Goal: Information Seeking & Learning: Learn about a topic

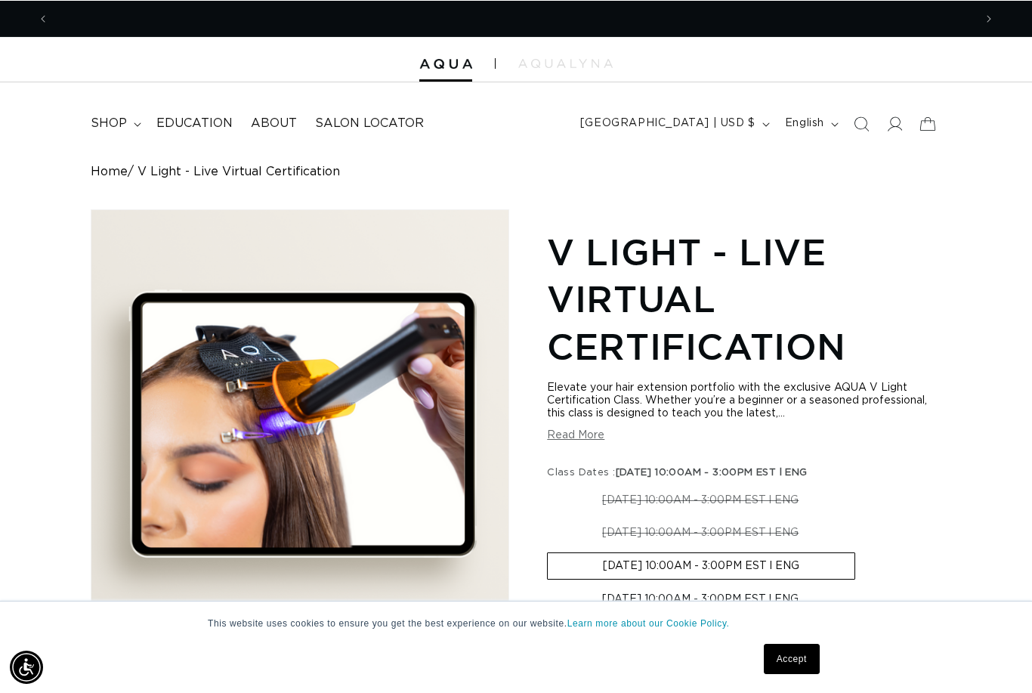
scroll to position [0, 1849]
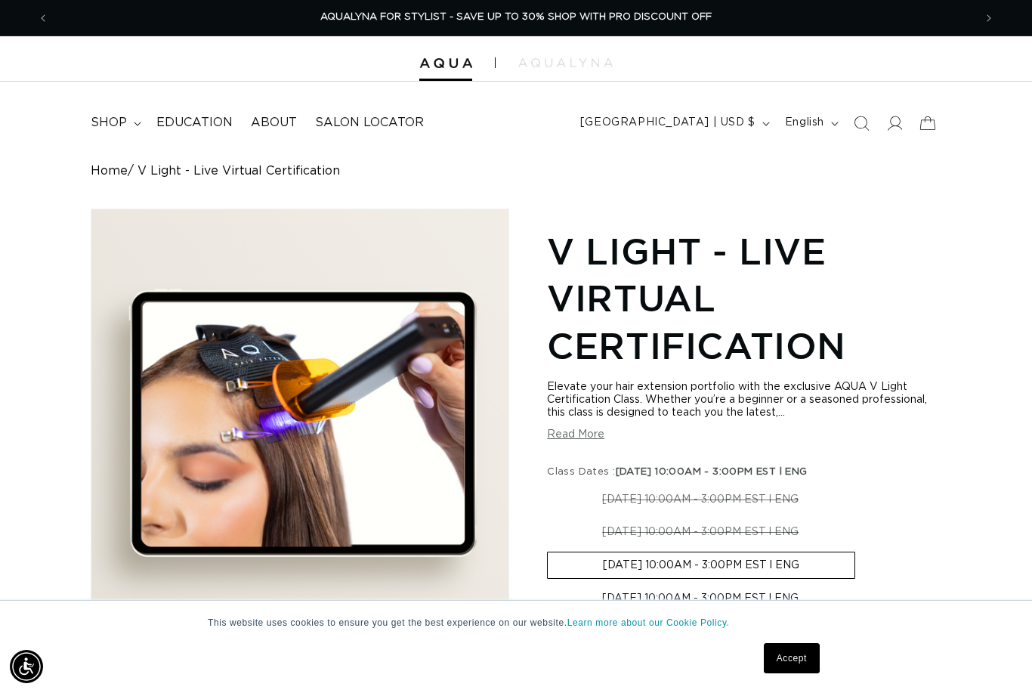
click at [188, 123] on span "Education" at bounding box center [194, 123] width 76 height 16
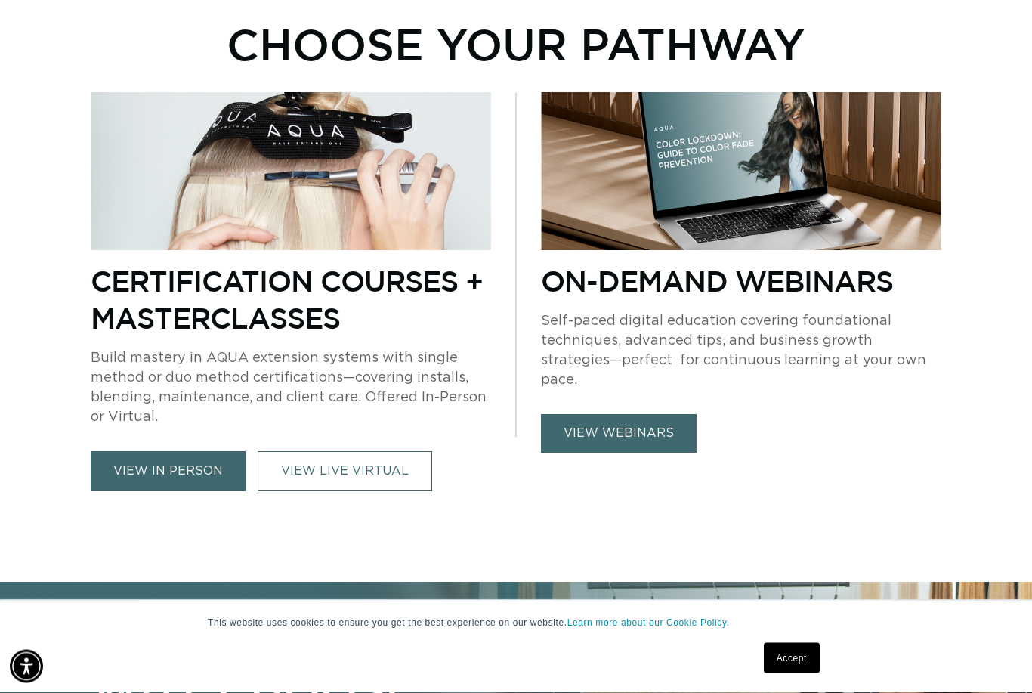
scroll to position [910, 0]
click at [680, 414] on link "view webinars" at bounding box center [619, 433] width 156 height 39
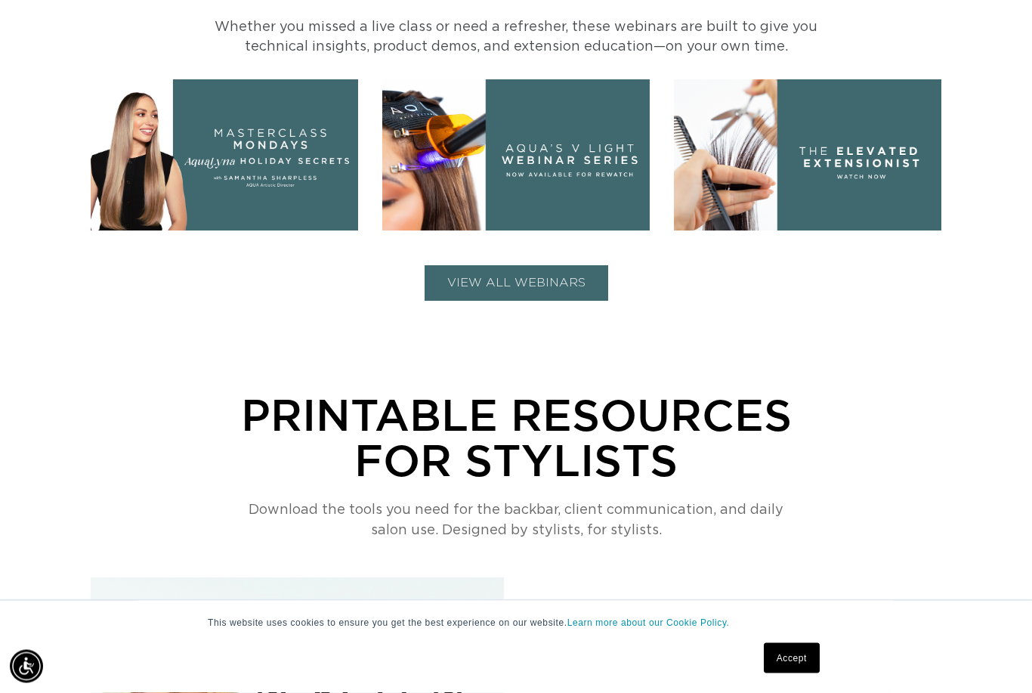
scroll to position [696, 0]
click at [527, 291] on button "VIEW ALL WEBINARS" at bounding box center [517, 283] width 184 height 36
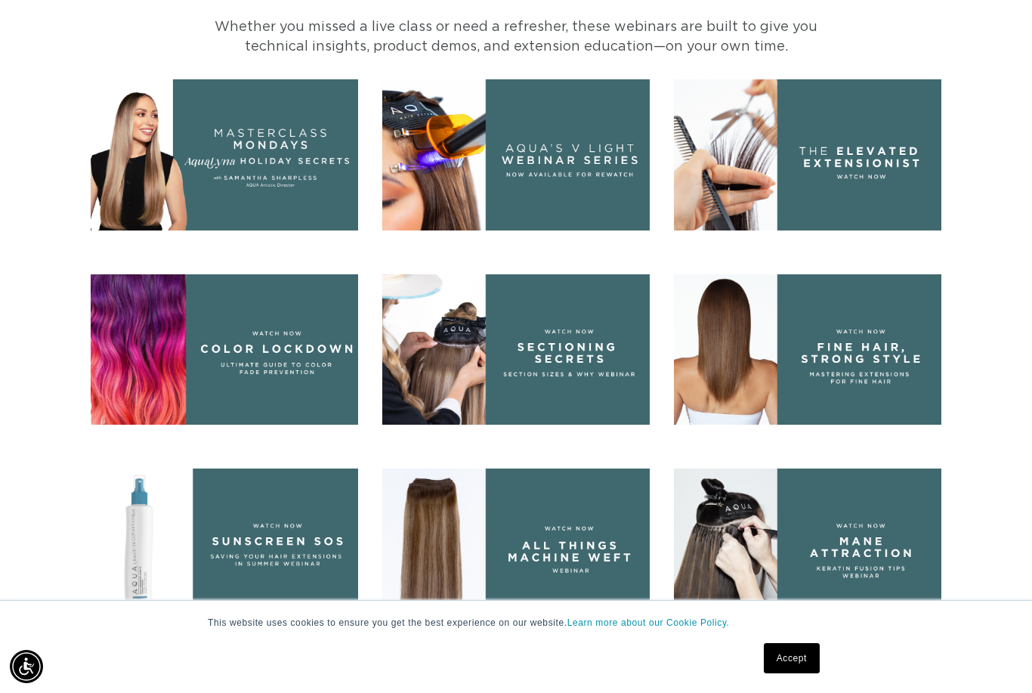
click at [576, 157] on img at bounding box center [515, 154] width 267 height 150
